Goal: Task Accomplishment & Management: Use online tool/utility

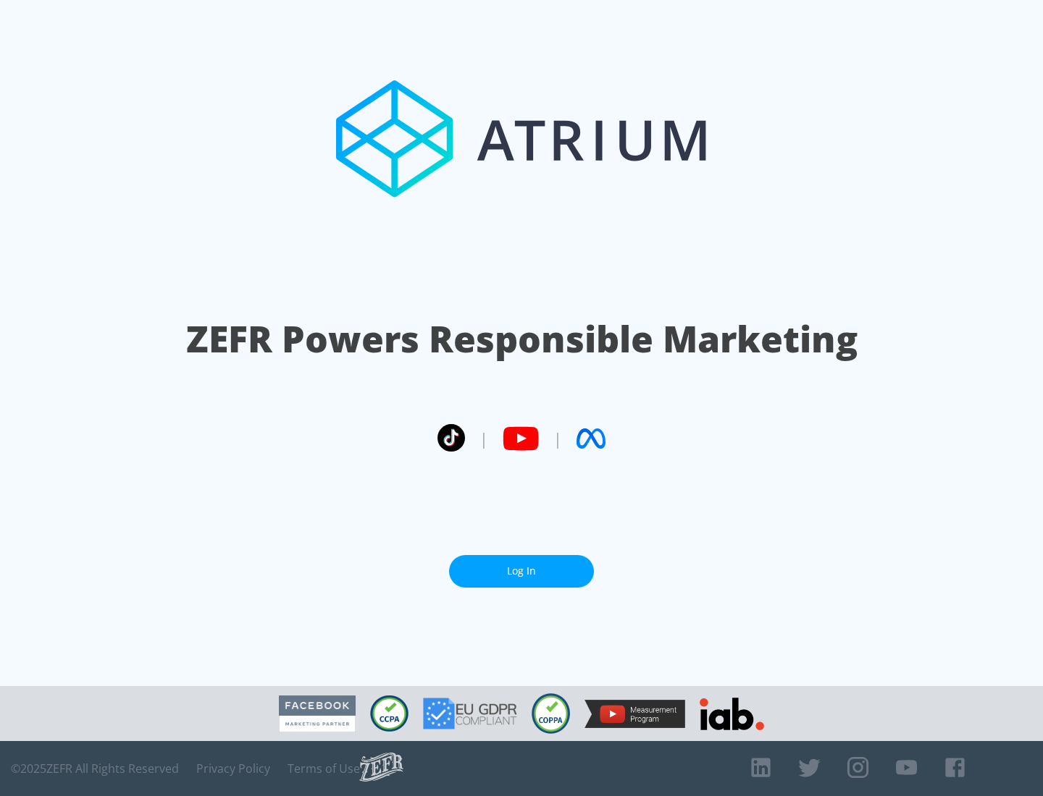
click at [521, 571] on link "Log In" at bounding box center [521, 571] width 145 height 33
